Goal: Transaction & Acquisition: Purchase product/service

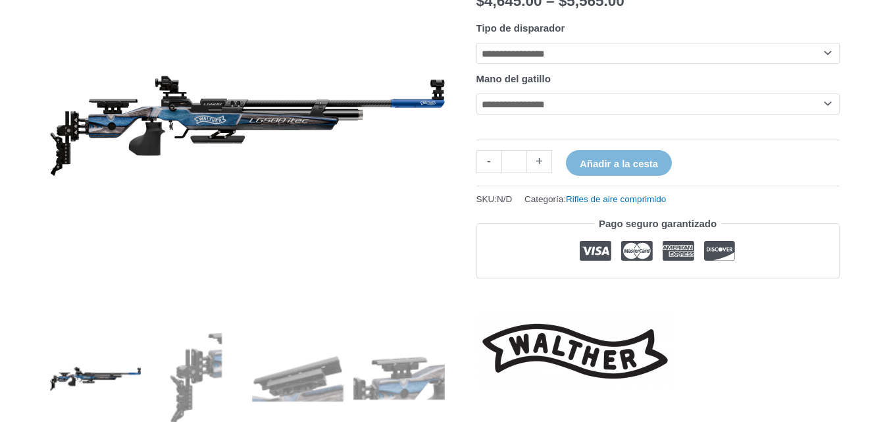
scroll to position [263, 0]
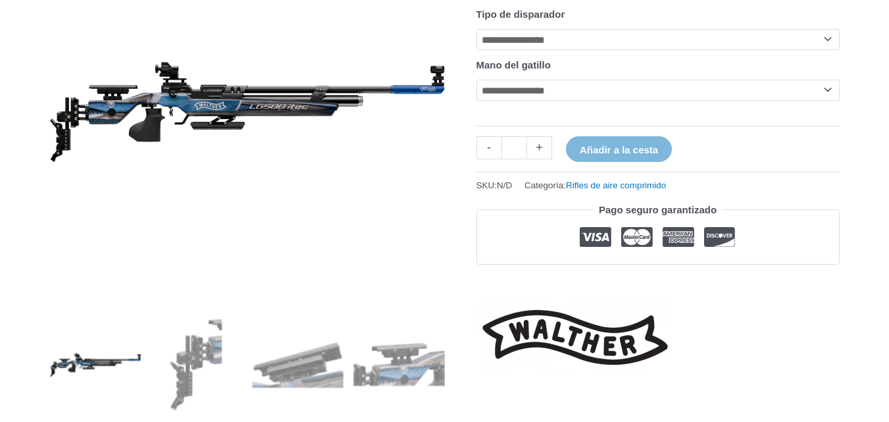
click at [62, 369] on img at bounding box center [95, 364] width 91 height 91
click at [155, 364] on img at bounding box center [196, 364] width 91 height 91
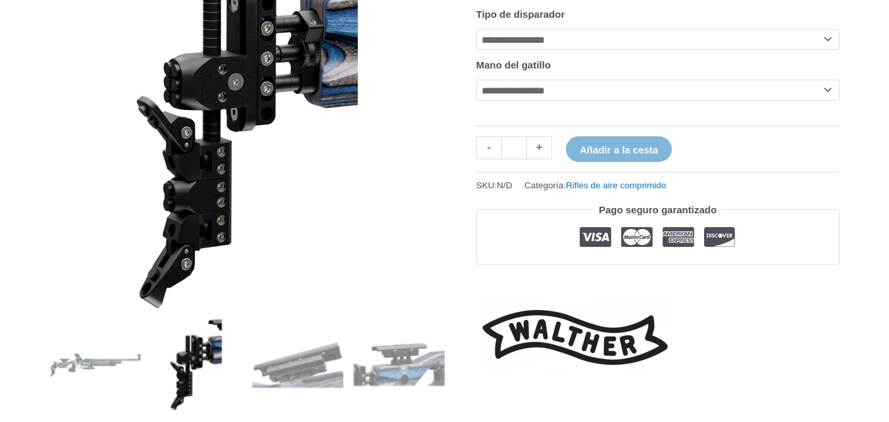
click at [345, 357] on ol at bounding box center [247, 420] width 395 height 203
click at [329, 362] on img at bounding box center [297, 364] width 91 height 91
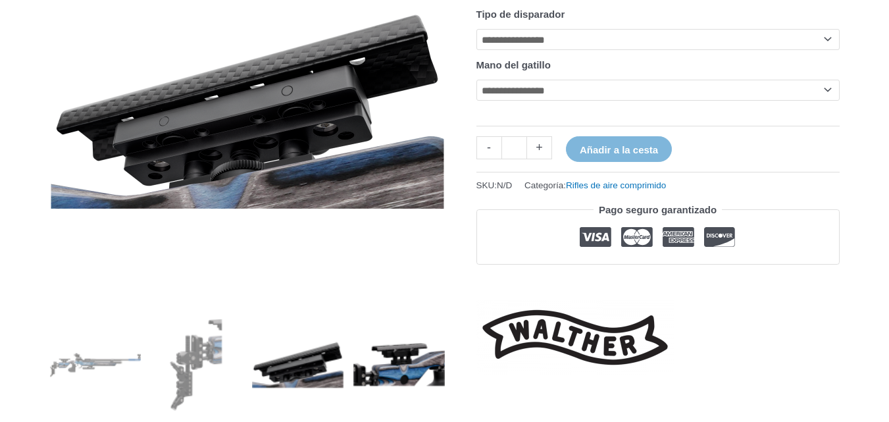
click at [412, 363] on img at bounding box center [398, 364] width 91 height 91
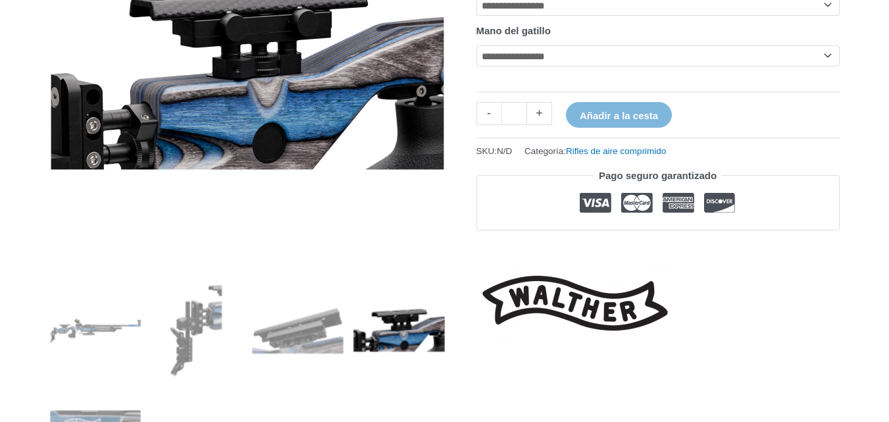
scroll to position [329, 0]
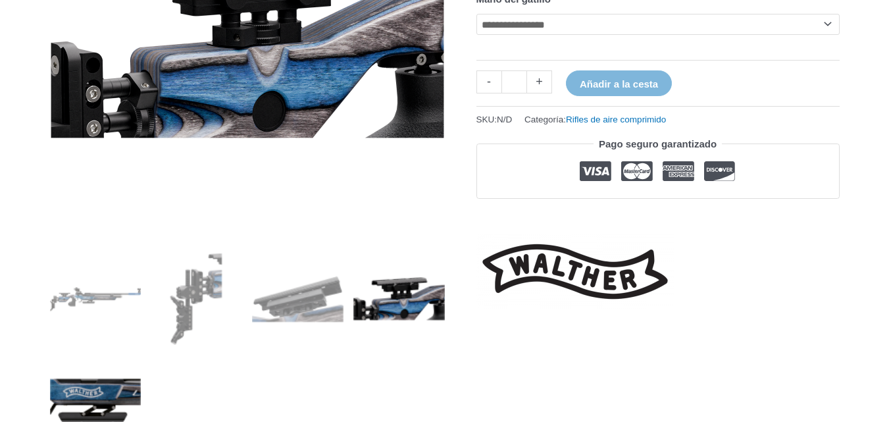
click at [119, 386] on img at bounding box center [95, 400] width 91 height 91
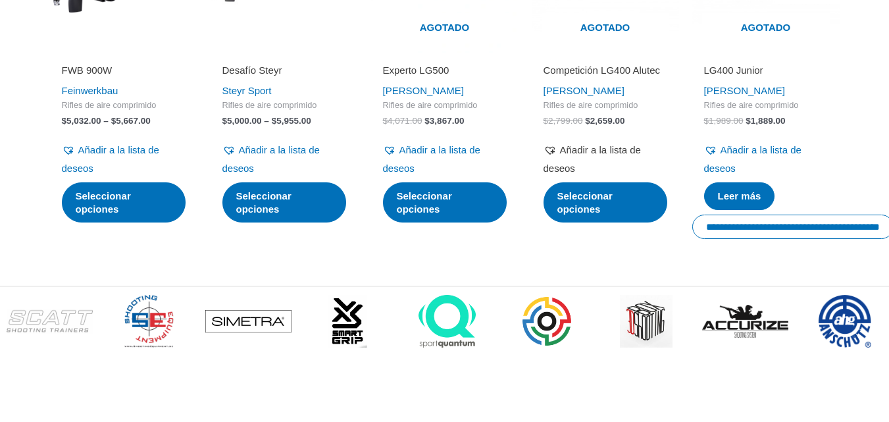
scroll to position [2566, 0]
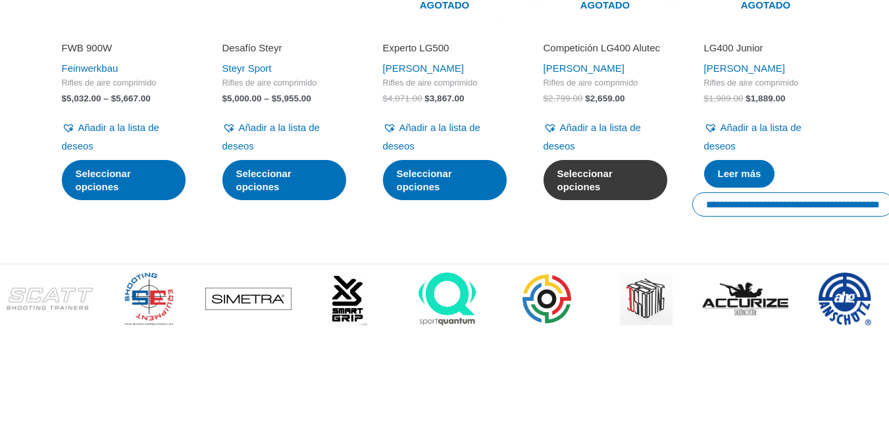
click at [572, 192] on font "Seleccionar opciones" at bounding box center [584, 180] width 55 height 24
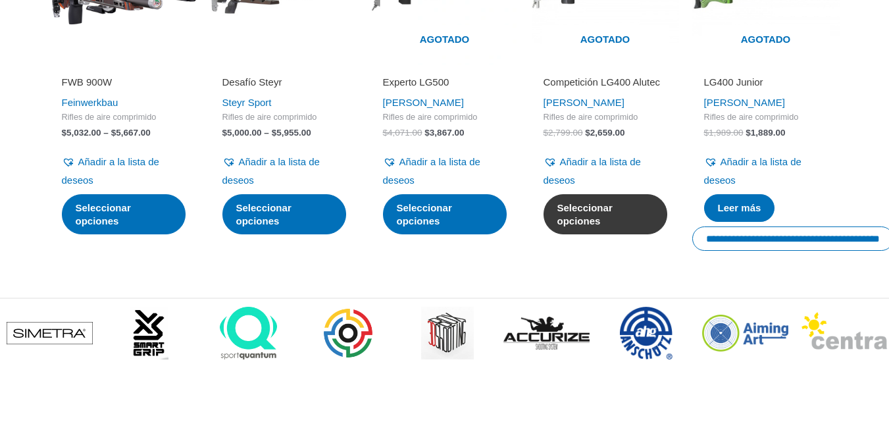
scroll to position [2501, 0]
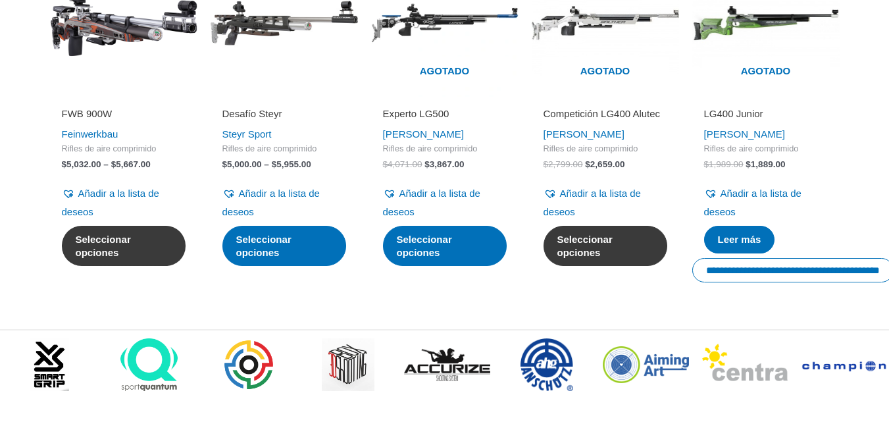
click at [131, 258] on font "Seleccionar opciones" at bounding box center [103, 246] width 55 height 24
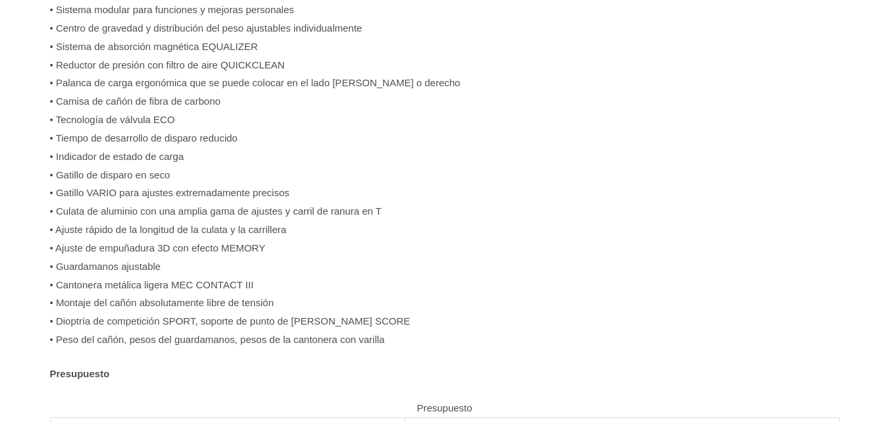
scroll to position [855, 0]
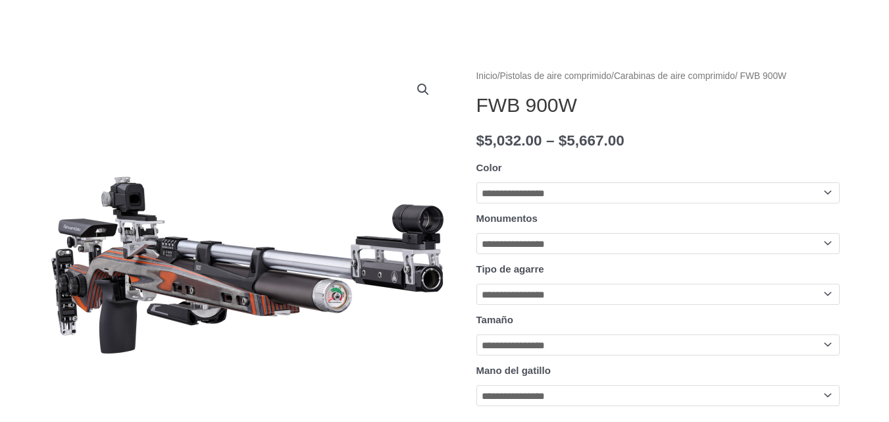
scroll to position [132, 0]
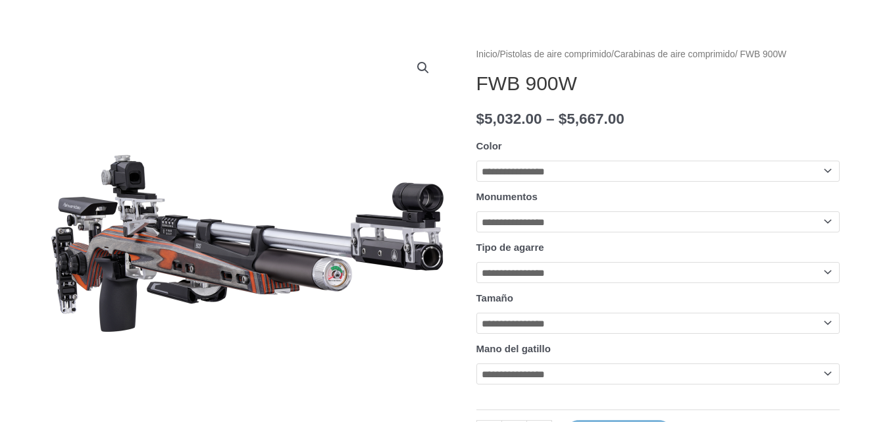
click at [827, 283] on select "**********" at bounding box center [657, 272] width 363 height 21
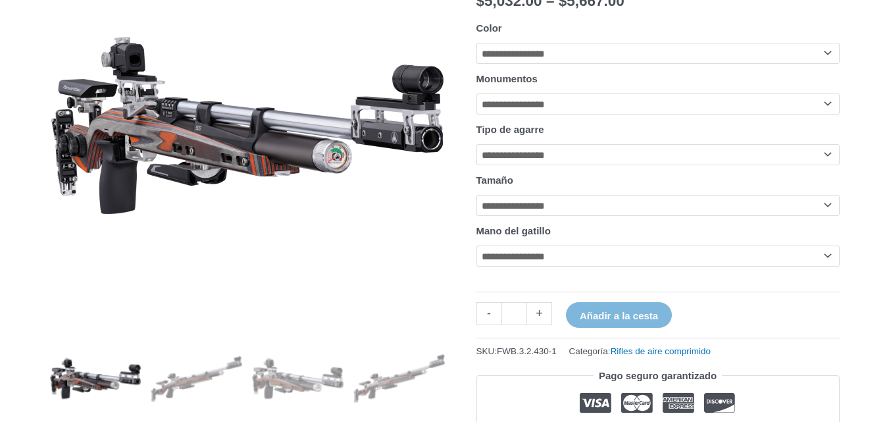
scroll to position [263, 0]
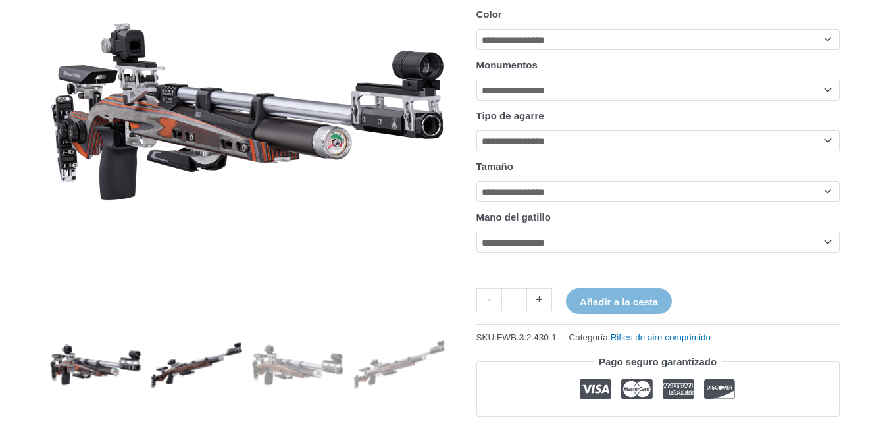
click at [192, 346] on img at bounding box center [196, 364] width 91 height 91
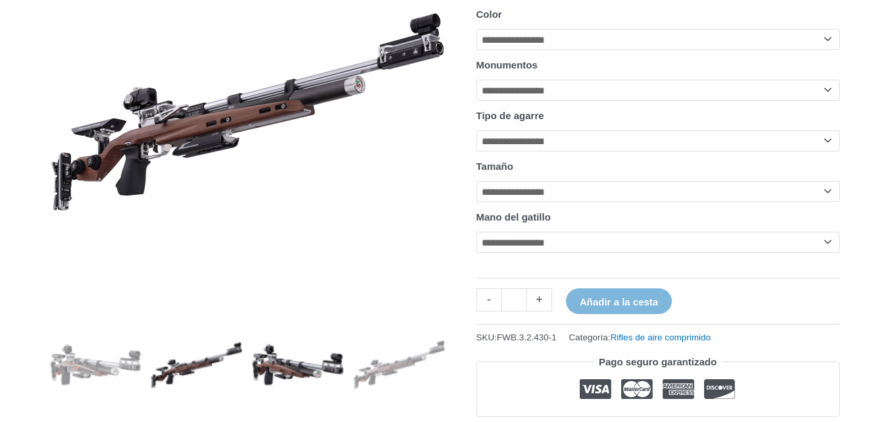
click at [305, 369] on img at bounding box center [297, 364] width 91 height 91
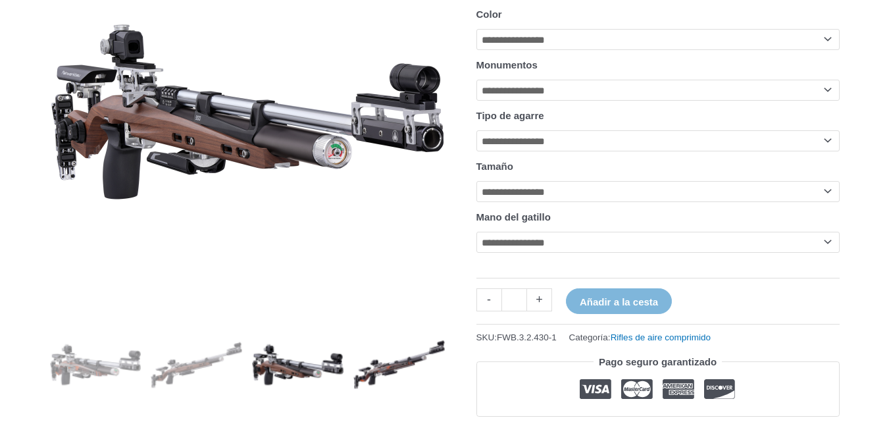
click at [378, 381] on img at bounding box center [398, 364] width 91 height 91
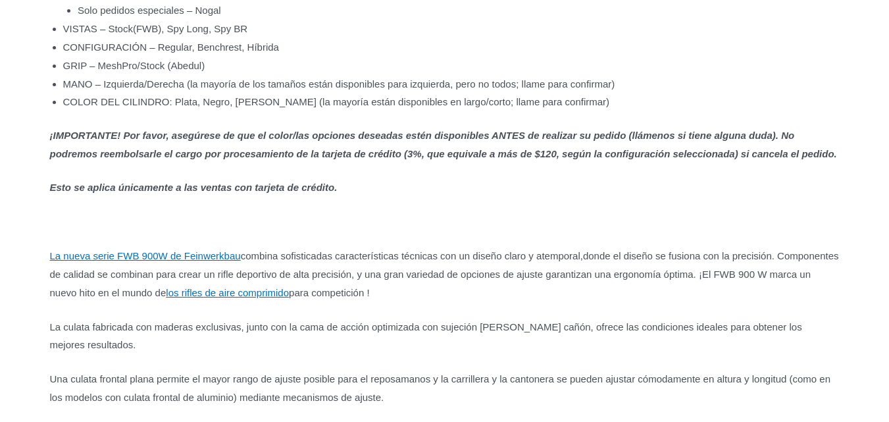
scroll to position [921, 0]
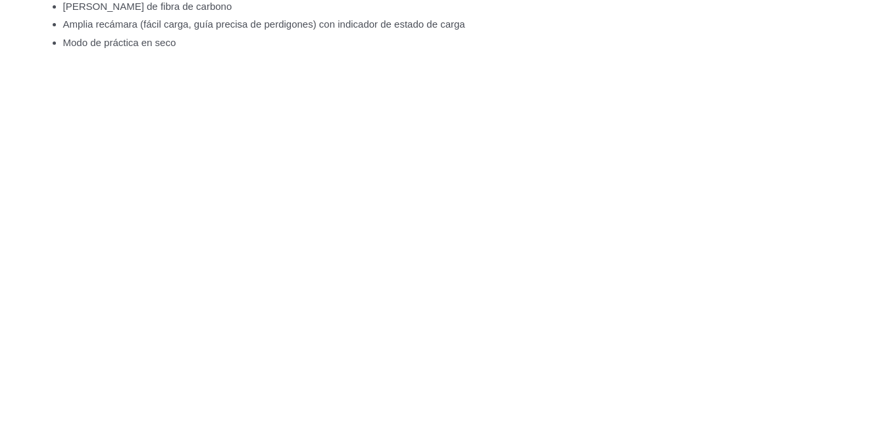
scroll to position [2445, 0]
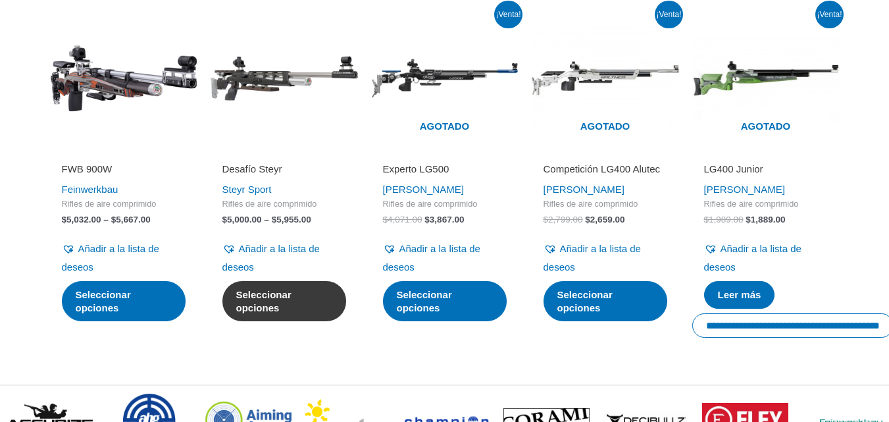
click at [268, 313] on font "Seleccionar opciones" at bounding box center [263, 301] width 55 height 24
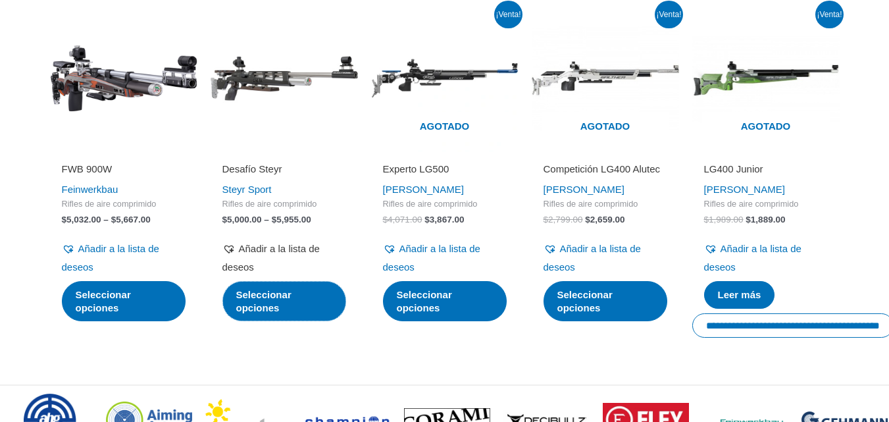
scroll to position [2446, 0]
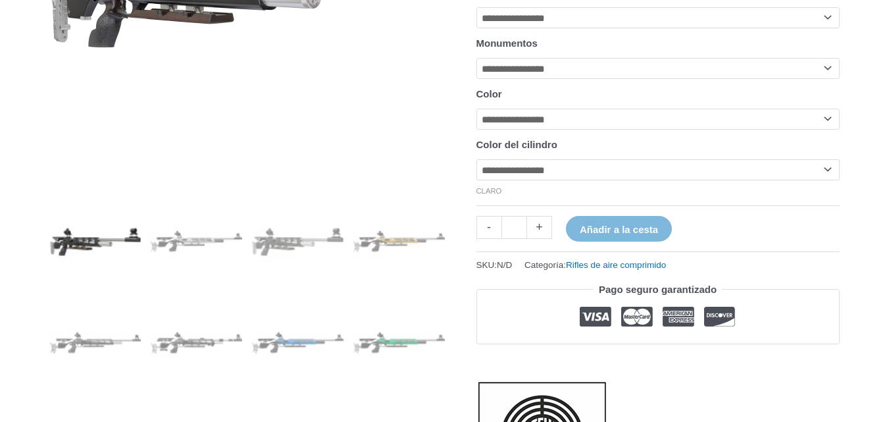
scroll to position [395, 0]
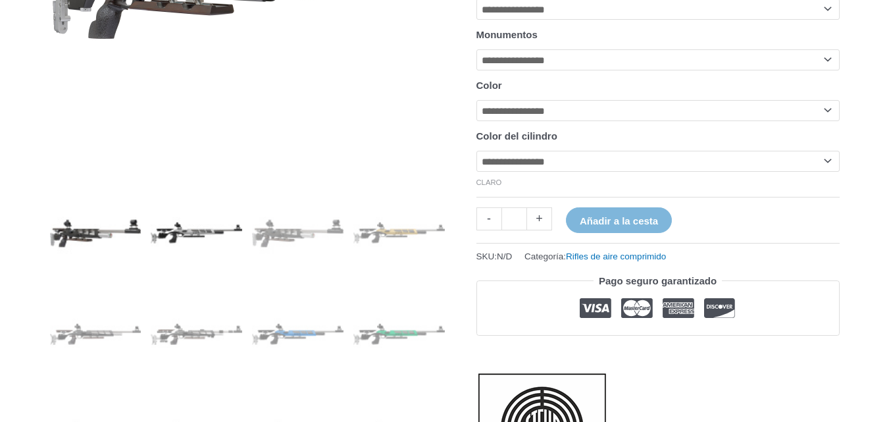
click at [191, 241] on img at bounding box center [196, 233] width 91 height 91
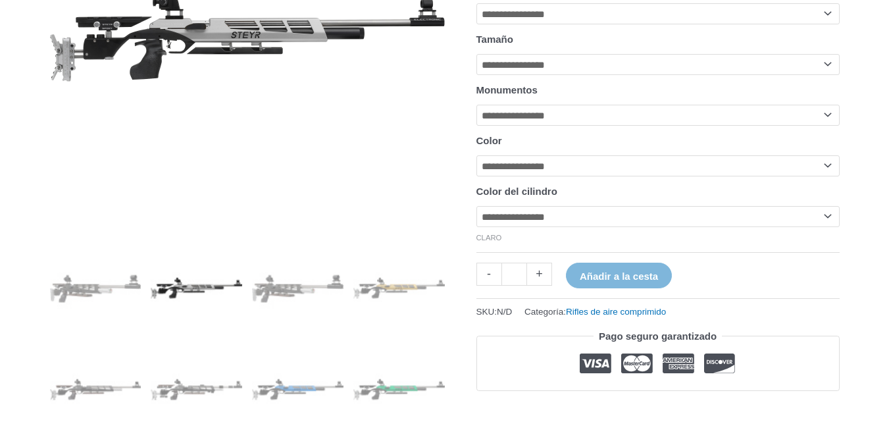
scroll to position [263, 0]
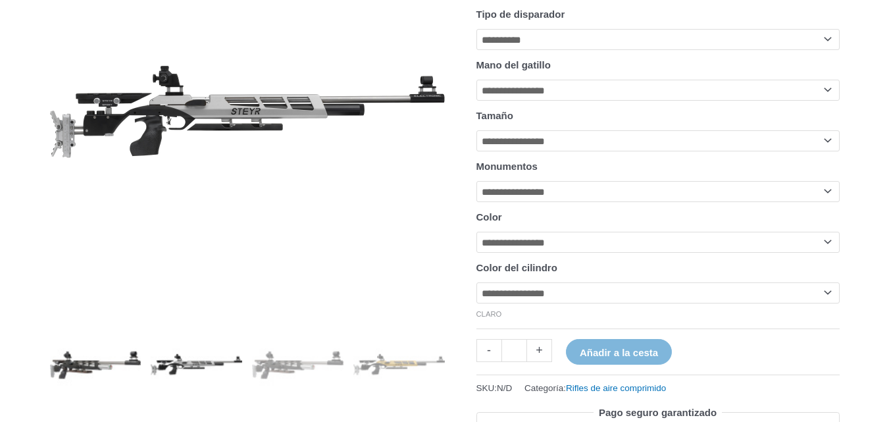
click at [109, 363] on img at bounding box center [95, 364] width 91 height 91
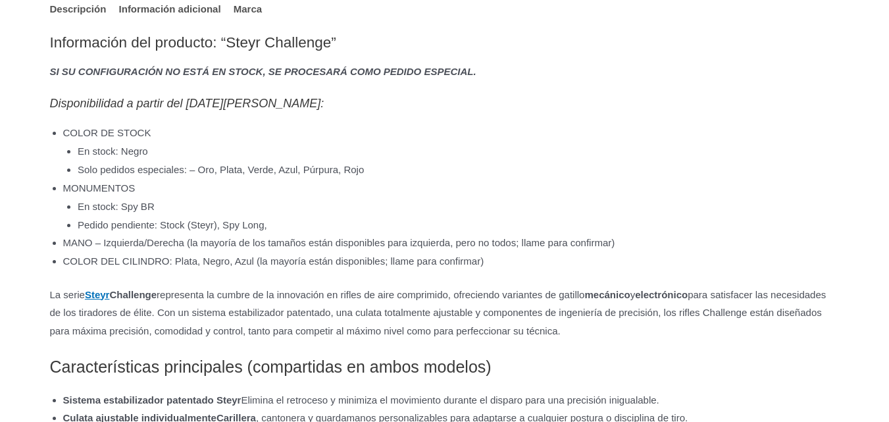
scroll to position [1053, 0]
